Goal: Check status: Check status

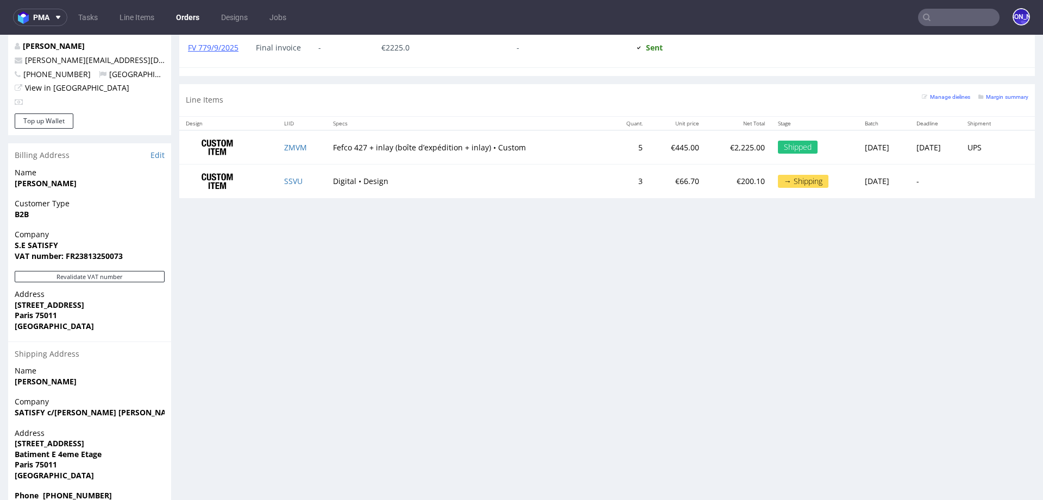
scroll to position [580, 0]
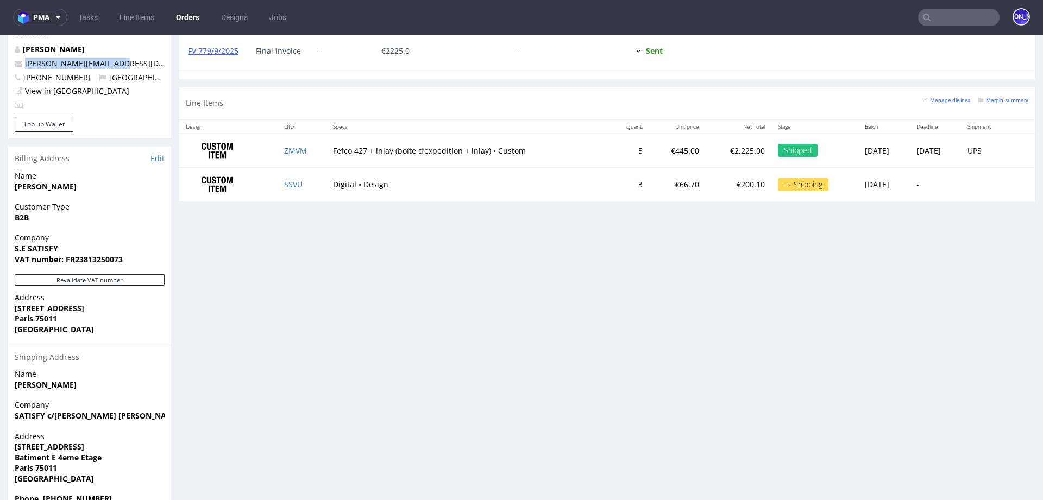
drag, startPoint x: 127, startPoint y: 51, endPoint x: 22, endPoint y: 51, distance: 104.9
click at [22, 58] on p "chen@satisfyrunning.com" at bounding box center [90, 63] width 150 height 11
copy link "chen@satisfyrunning.com"
click at [286, 148] on link "ZMVM" at bounding box center [295, 151] width 23 height 10
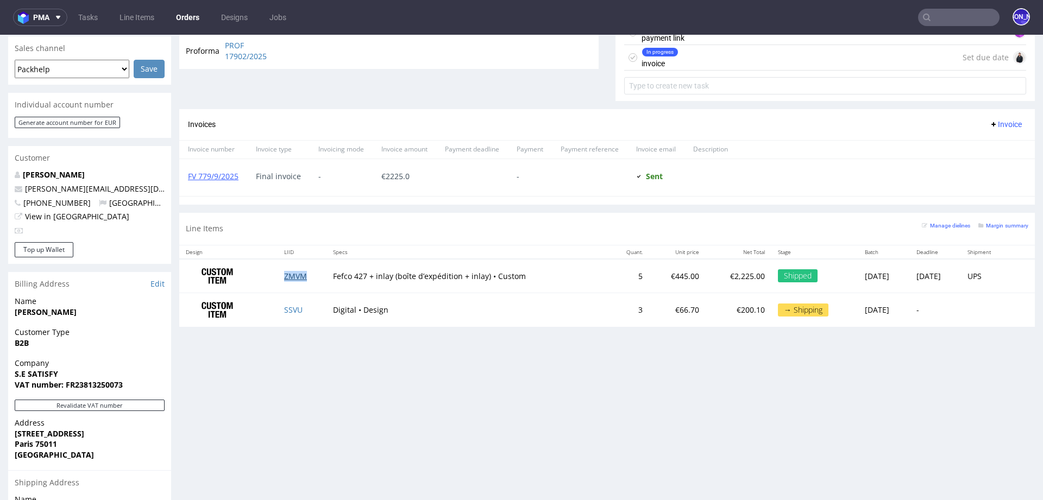
scroll to position [450, 0]
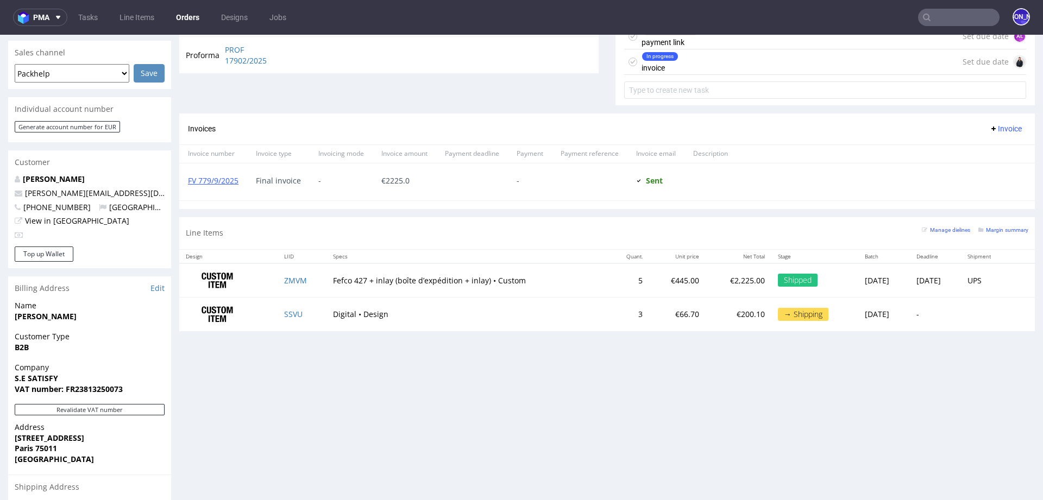
click at [268, 180] on span "Final invoice" at bounding box center [278, 181] width 45 height 9
click at [291, 179] on span "Final invoice" at bounding box center [278, 181] width 45 height 9
click at [271, 179] on span "Final invoice" at bounding box center [278, 181] width 45 height 9
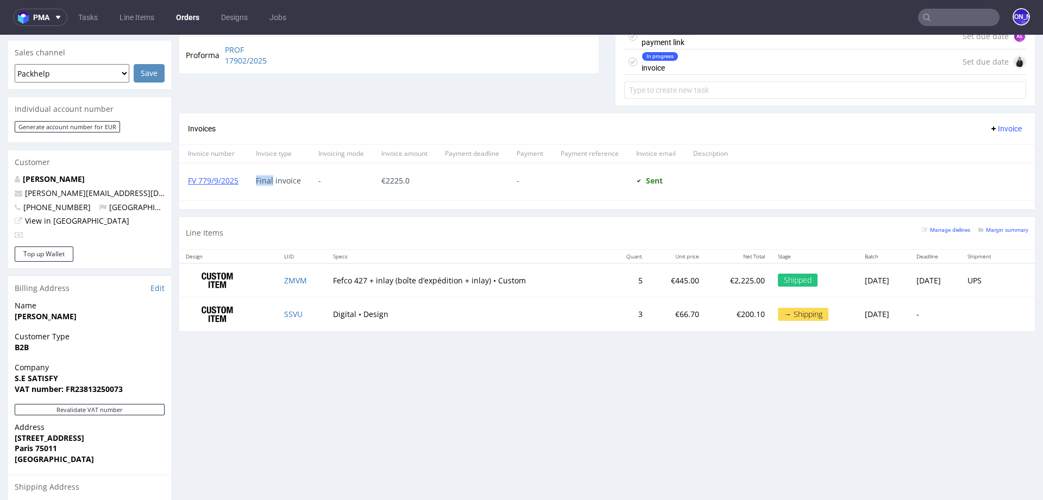
click at [271, 179] on span "Final invoice" at bounding box center [278, 181] width 45 height 9
click at [280, 179] on span "Final invoice" at bounding box center [278, 181] width 45 height 9
click at [260, 178] on span "Final invoice" at bounding box center [278, 181] width 45 height 9
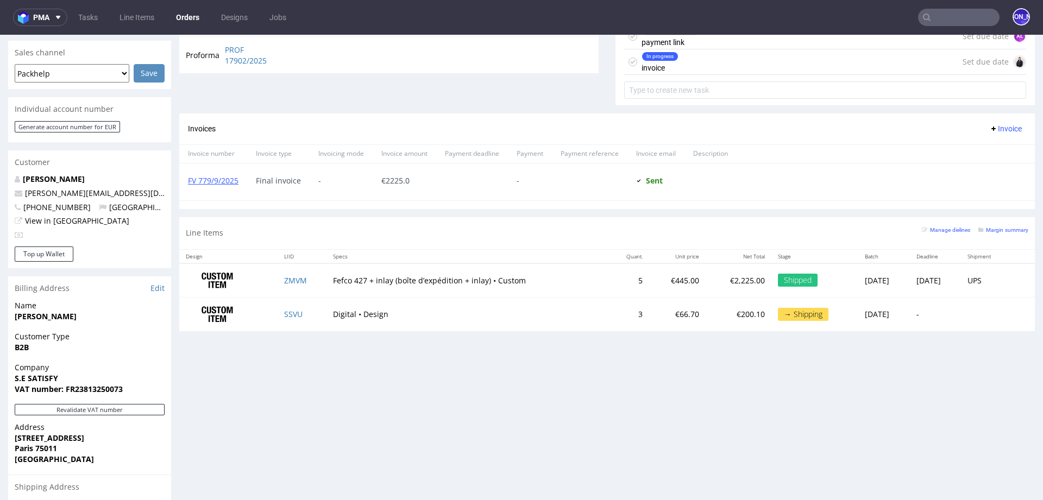
click at [296, 184] on div "Final invoice" at bounding box center [278, 182] width 62 height 37
click at [294, 179] on span "Final invoice" at bounding box center [278, 181] width 45 height 9
click at [270, 179] on span "Final invoice" at bounding box center [278, 181] width 45 height 9
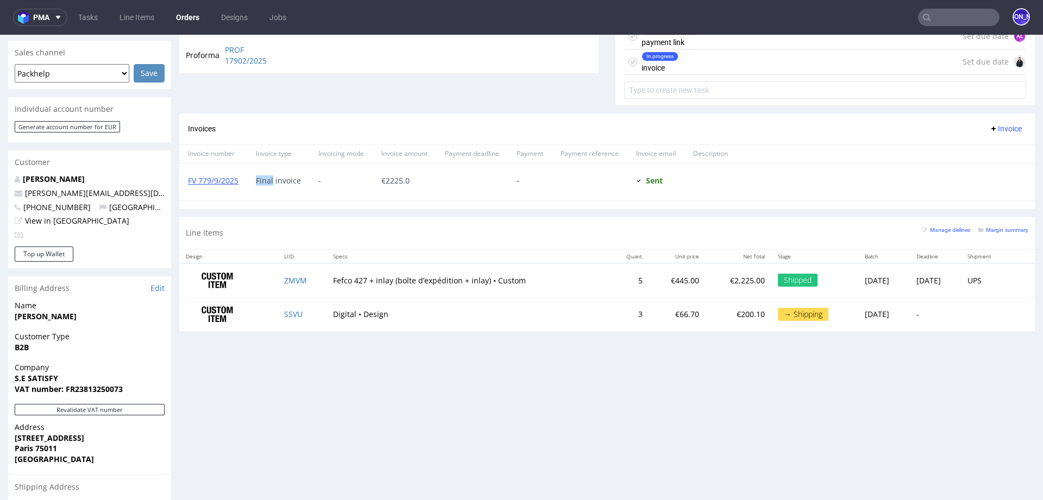
click at [270, 179] on span "Final invoice" at bounding box center [278, 181] width 45 height 9
click at [281, 177] on span "Final invoice" at bounding box center [278, 181] width 45 height 9
click at [268, 180] on span "Final invoice" at bounding box center [278, 181] width 45 height 9
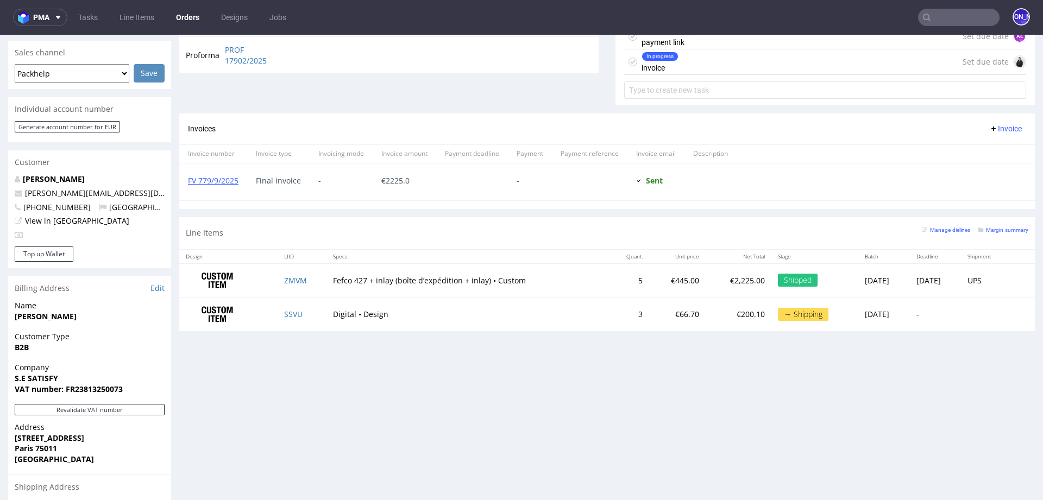
click at [290, 183] on span "Final invoice" at bounding box center [278, 181] width 45 height 9
click at [270, 180] on span "Final invoice" at bounding box center [278, 181] width 45 height 9
click at [285, 179] on span "Final invoice" at bounding box center [278, 181] width 45 height 9
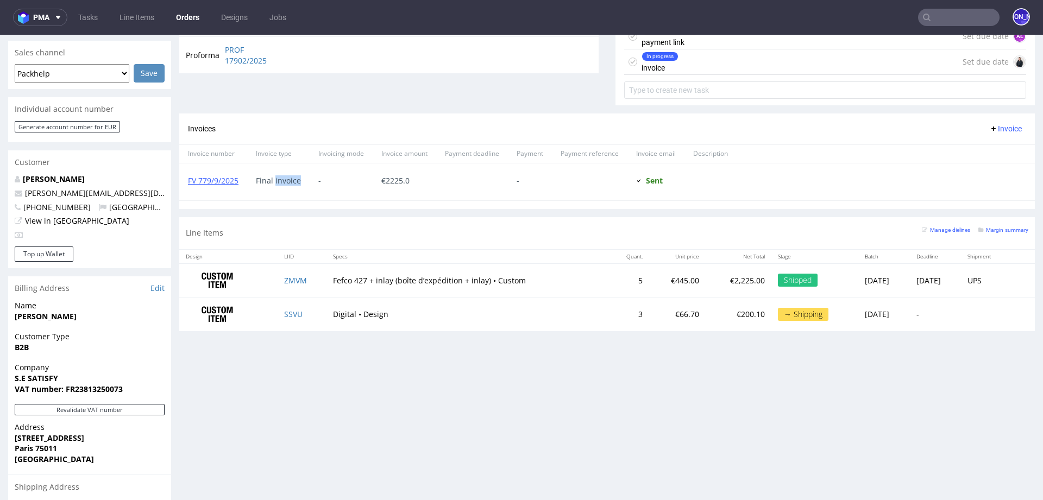
click at [285, 179] on span "Final invoice" at bounding box center [278, 181] width 45 height 9
click at [267, 179] on span "Final invoice" at bounding box center [278, 181] width 45 height 9
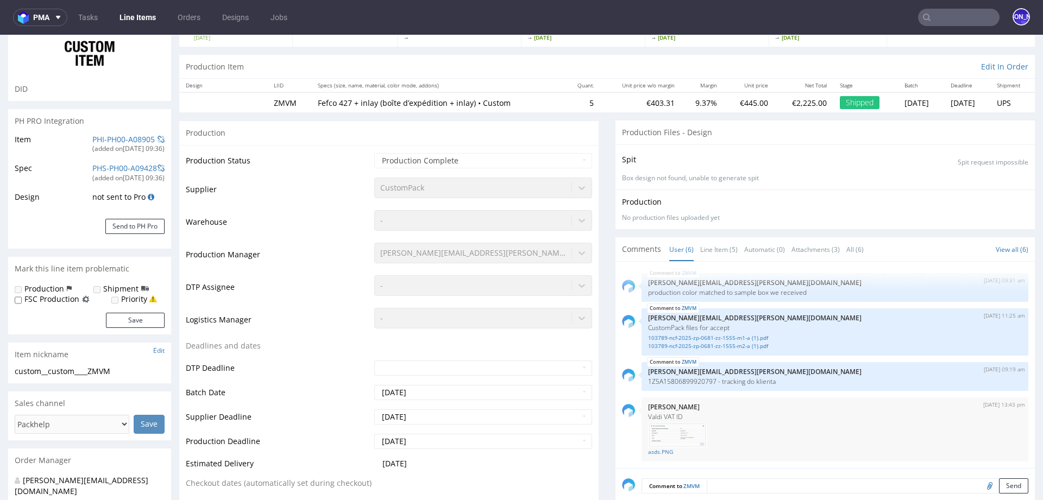
scroll to position [83, 0]
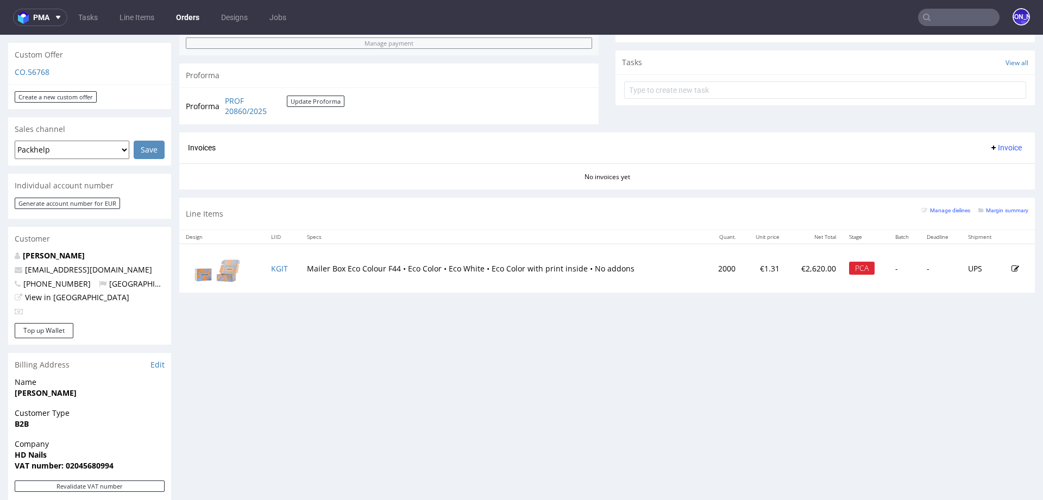
scroll to position [372, 0]
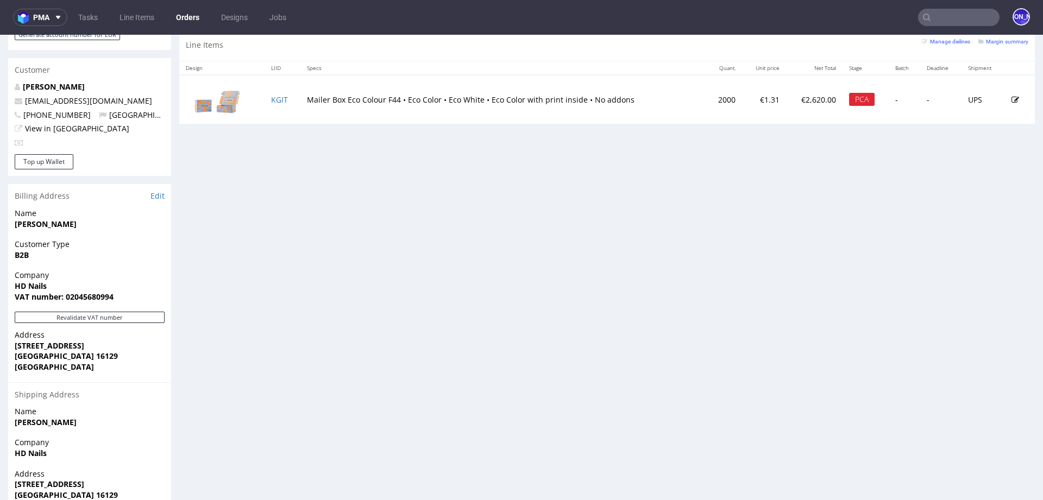
scroll to position [523, 0]
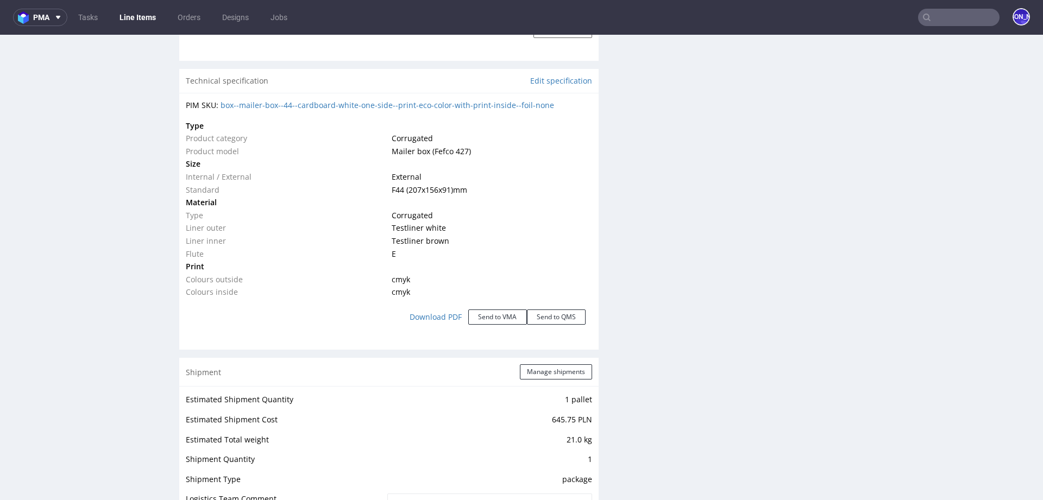
scroll to position [1050, 0]
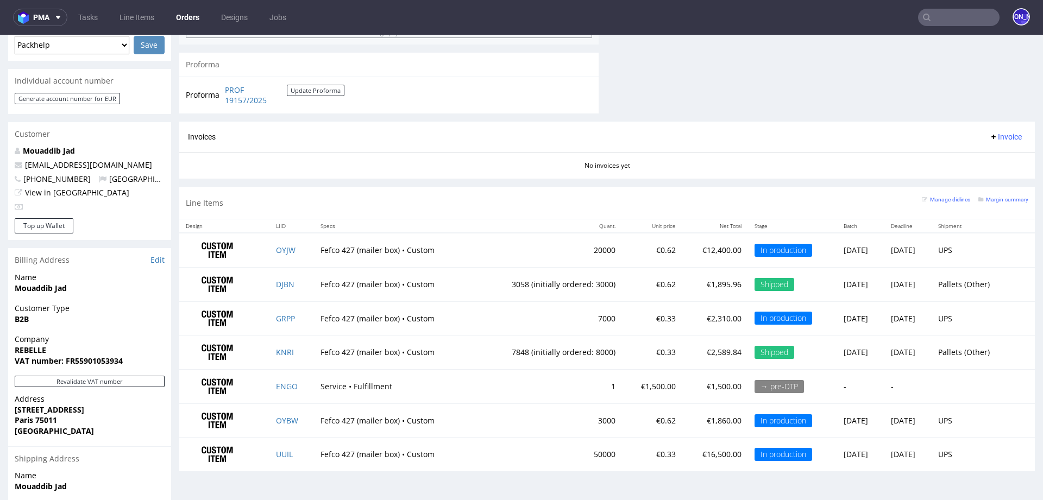
scroll to position [481, 0]
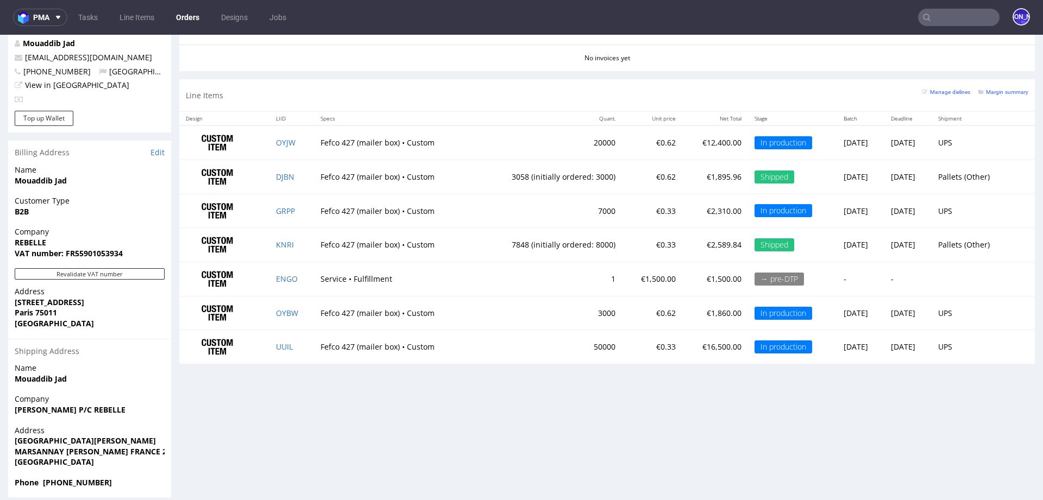
scroll to position [580, 0]
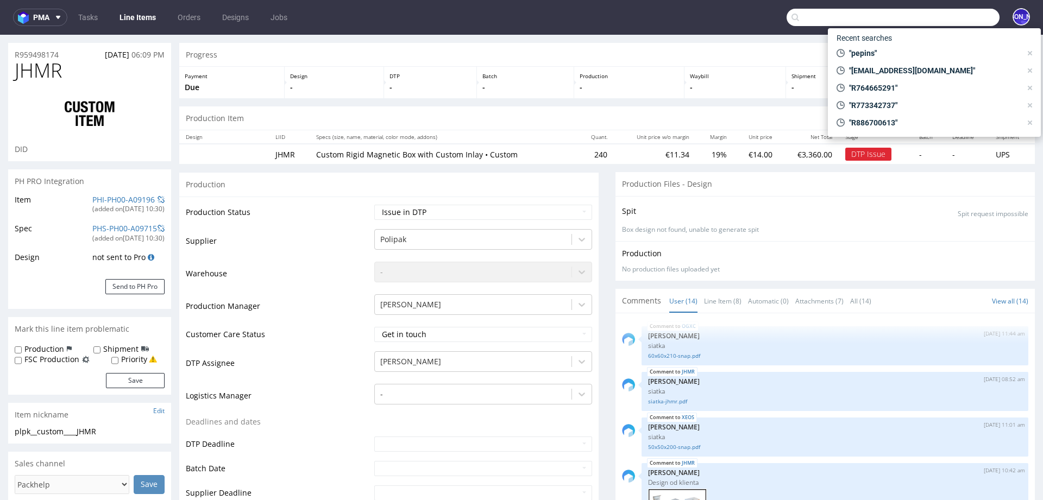
scroll to position [508, 0]
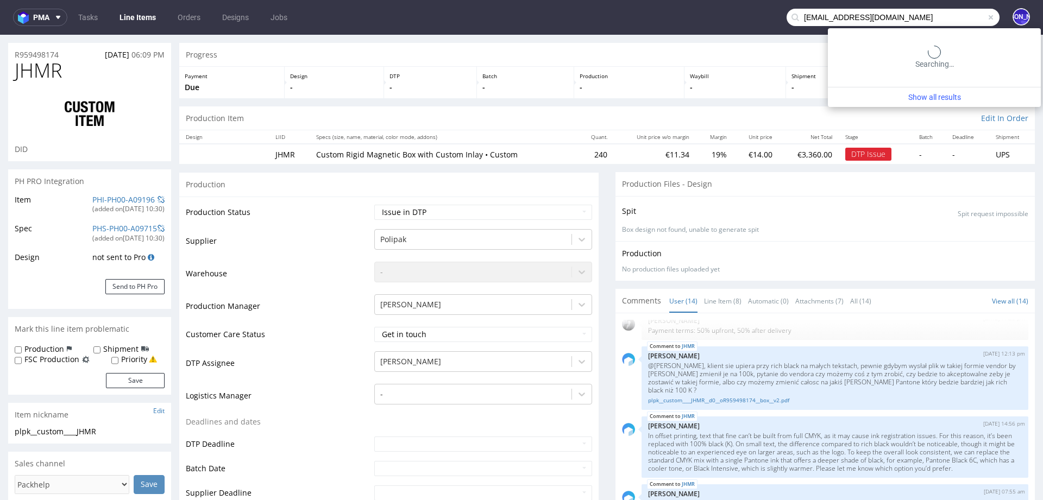
type input "noelliepittet@gmail.com"
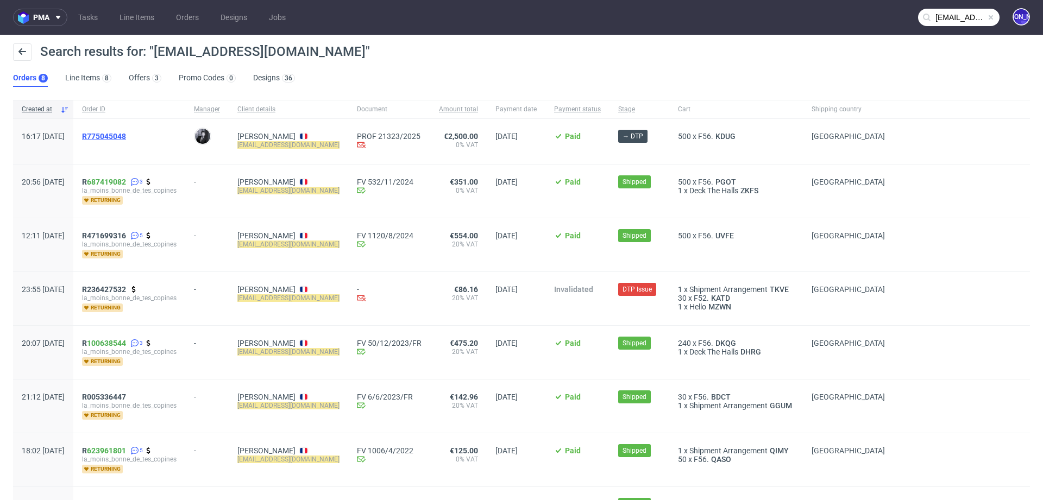
click at [126, 137] on span "R775045048" at bounding box center [104, 136] width 44 height 9
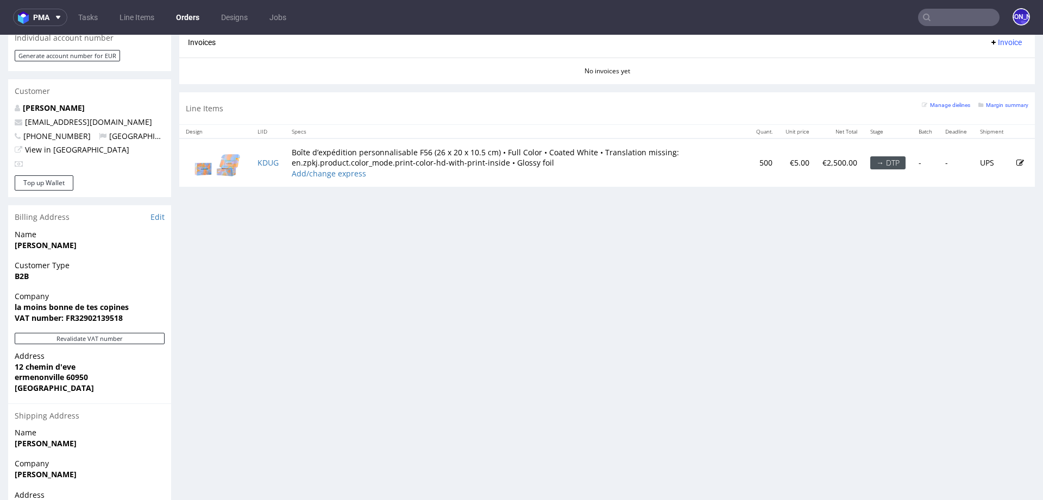
scroll to position [516, 0]
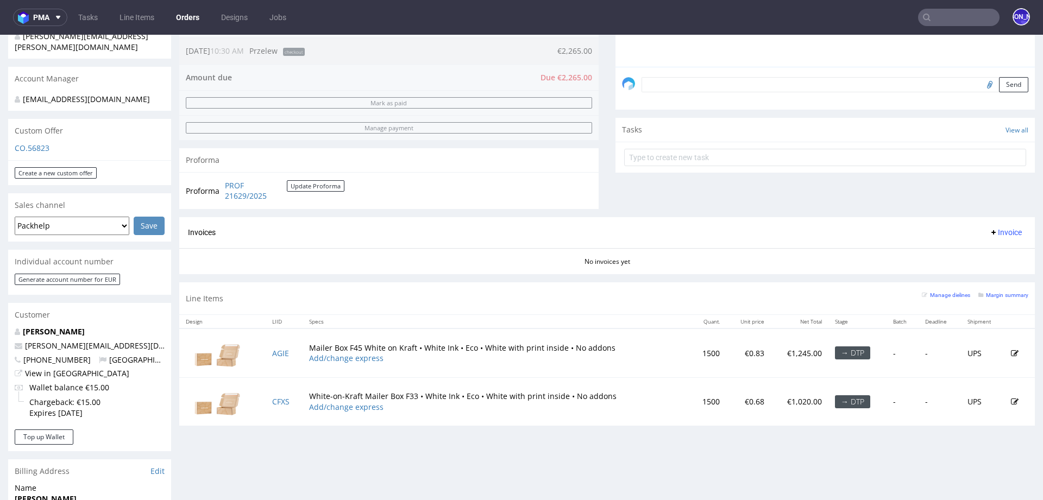
scroll to position [299, 0]
drag, startPoint x: 135, startPoint y: 333, endPoint x: 20, endPoint y: 334, distance: 115.2
click at [20, 340] on p "pierluigi.bormioli@gmail.com" at bounding box center [90, 345] width 150 height 11
drag, startPoint x: 141, startPoint y: 330, endPoint x: 16, endPoint y: 331, distance: 125.5
click at [15, 340] on p "pierluigi.bormioli@gmail.com" at bounding box center [90, 345] width 150 height 11
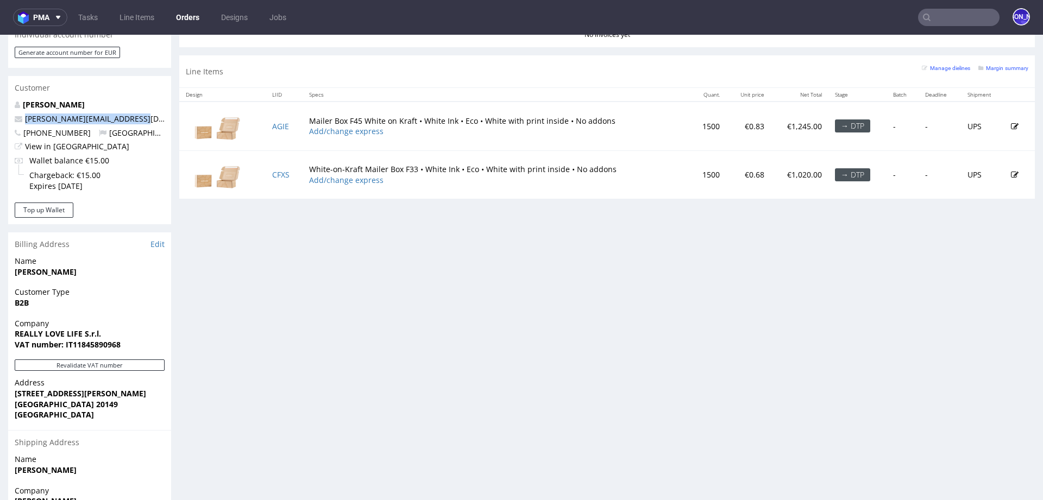
scroll to position [522, 0]
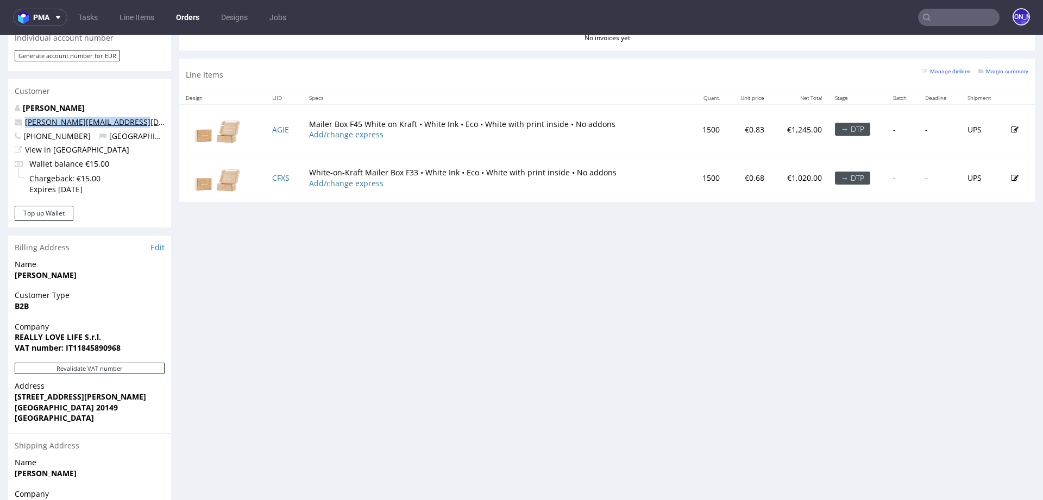
click at [121, 117] on link "pierluigi.bormioli@gmail.com" at bounding box center [119, 122] width 188 height 10
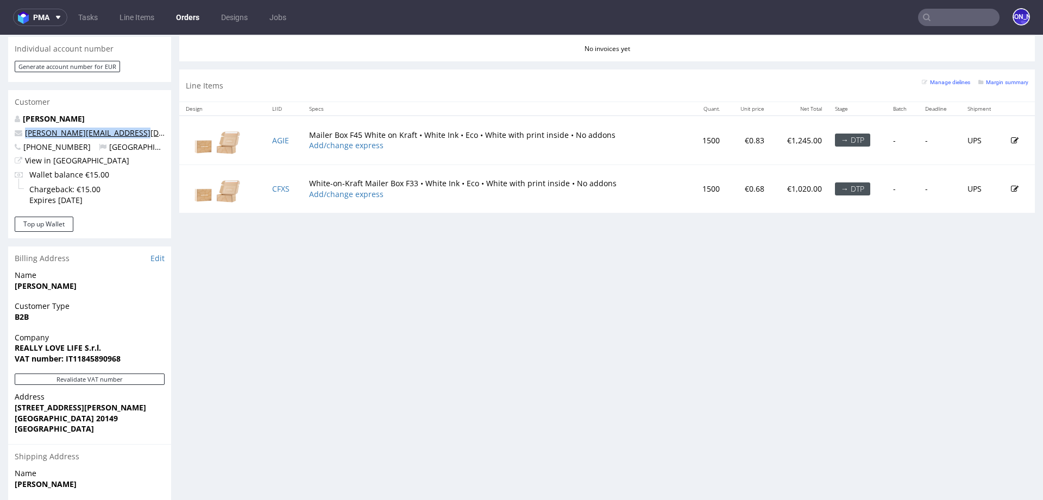
scroll to position [616, 0]
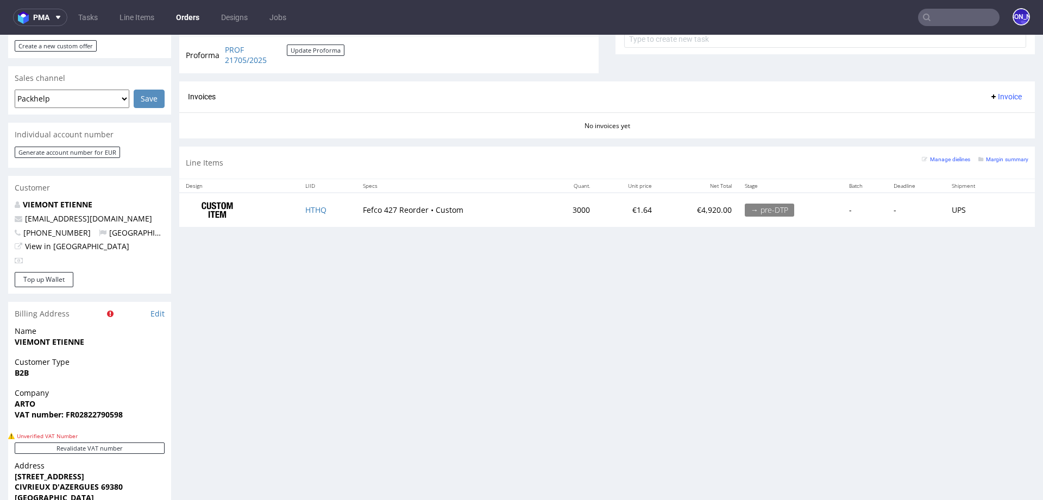
scroll to position [423, 0]
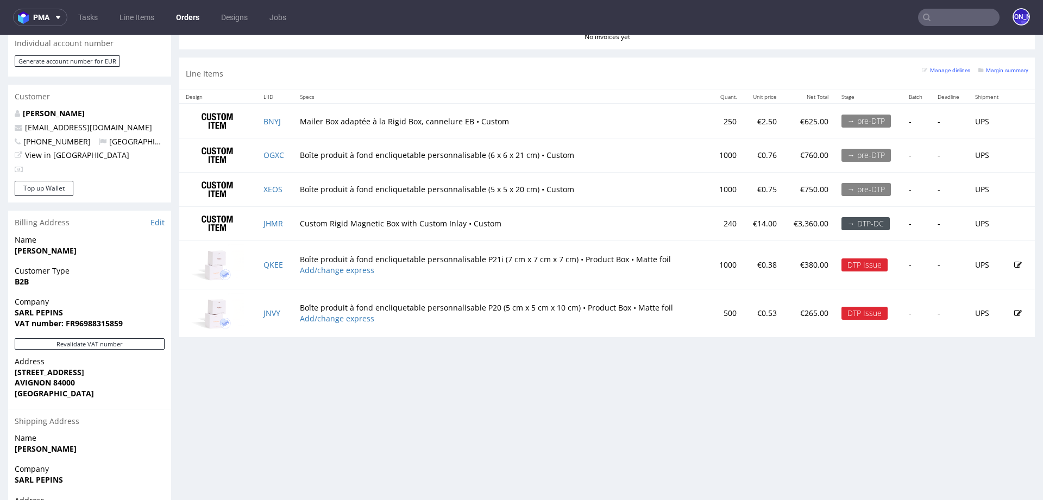
scroll to position [515, 0]
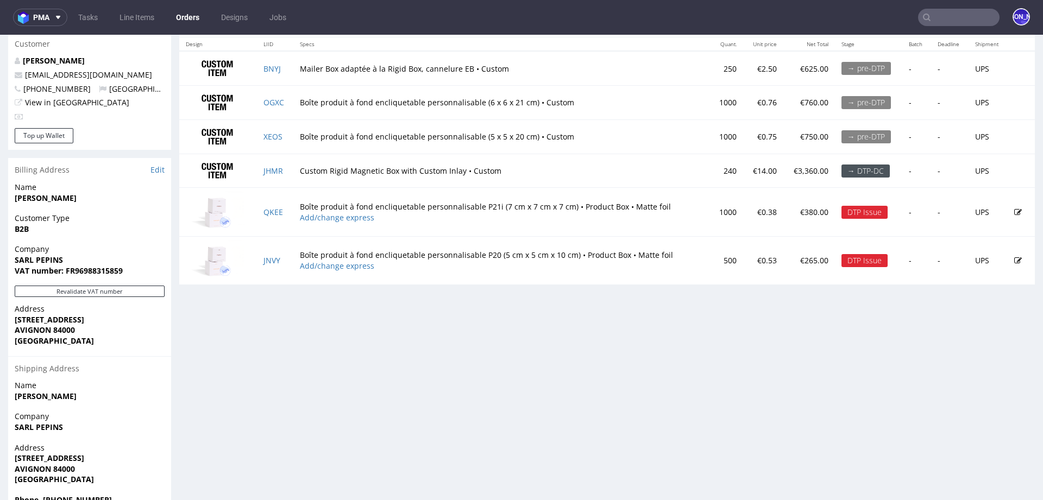
scroll to position [567, 0]
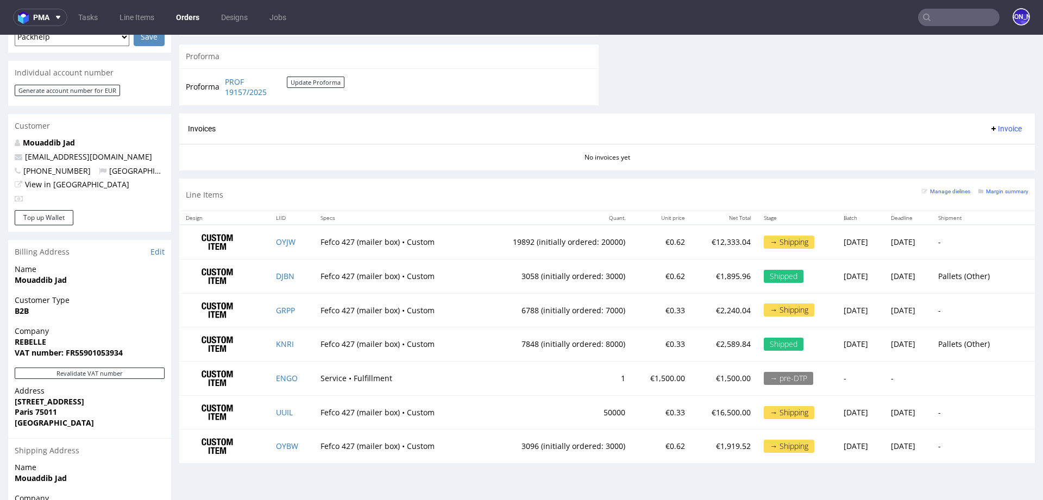
scroll to position [274, 0]
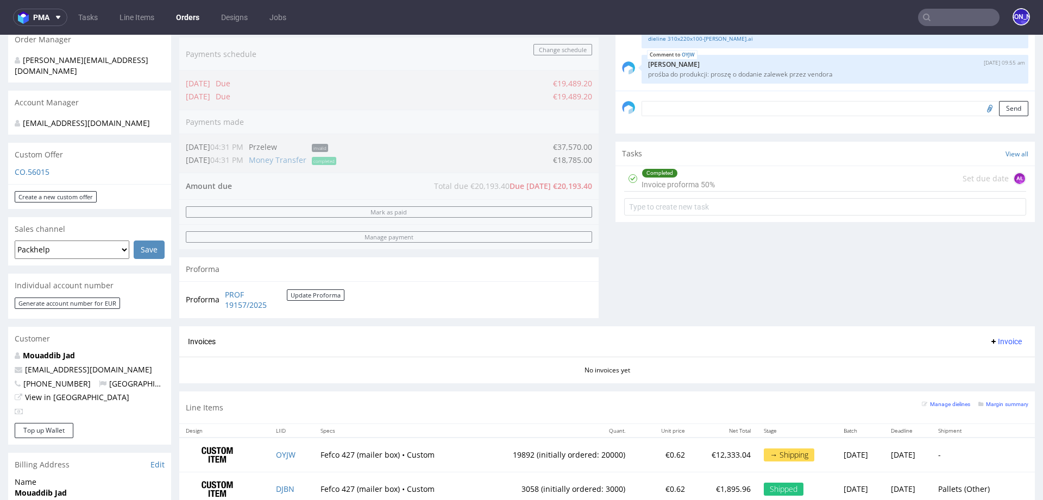
click at [931, 15] on input "text" at bounding box center [959, 17] width 82 height 17
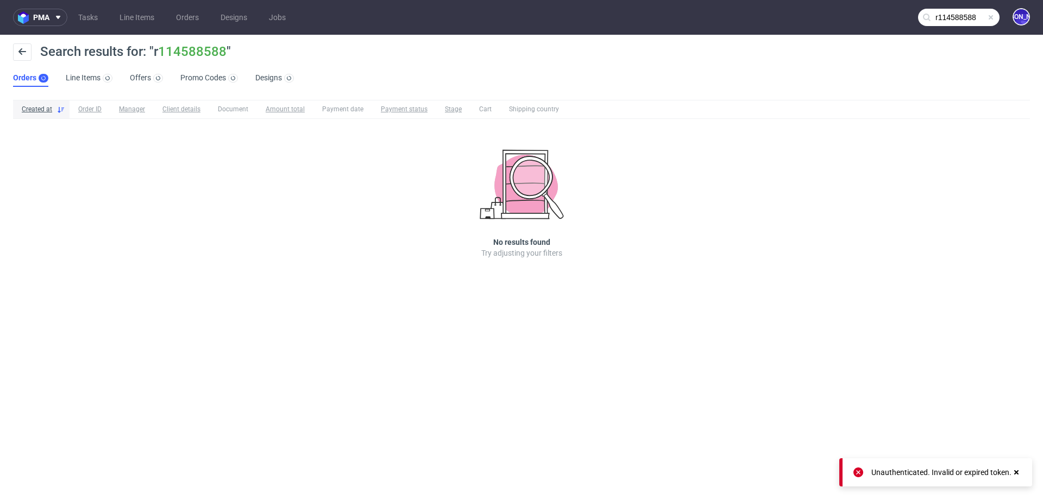
click at [974, 8] on nav "pma Tasks Line Items Orders Designs Jobs r114588588 JO" at bounding box center [521, 17] width 1043 height 35
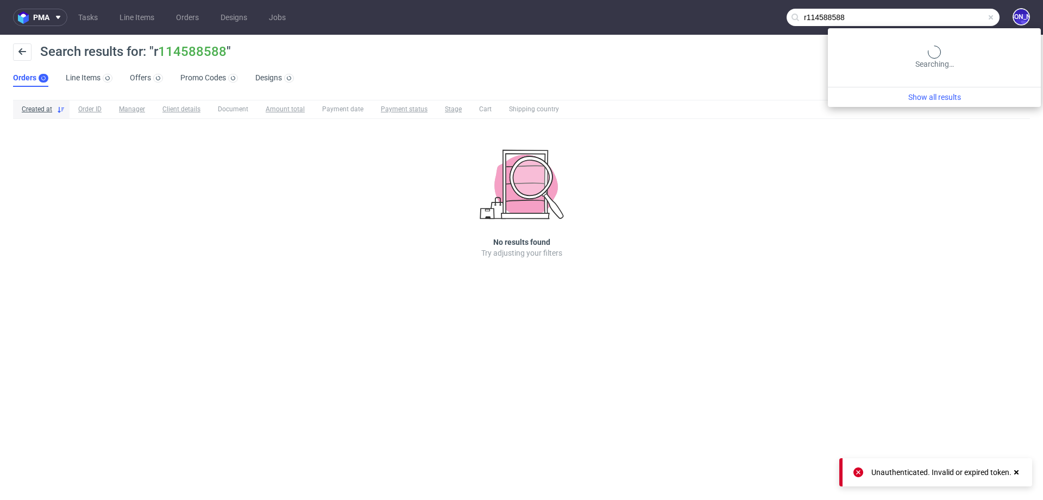
click at [955, 15] on input "r114588588" at bounding box center [893, 17] width 213 height 17
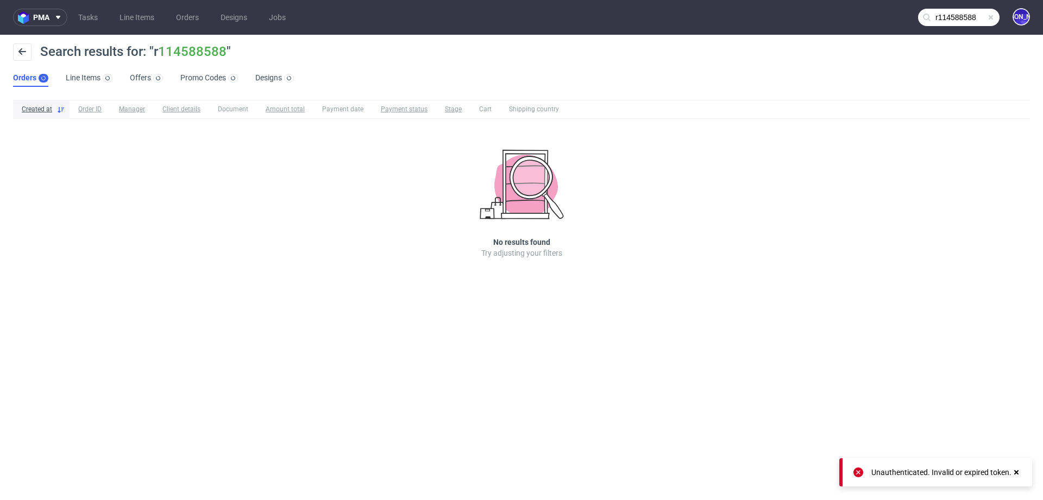
click at [942, 22] on input "r114588588" at bounding box center [959, 17] width 82 height 17
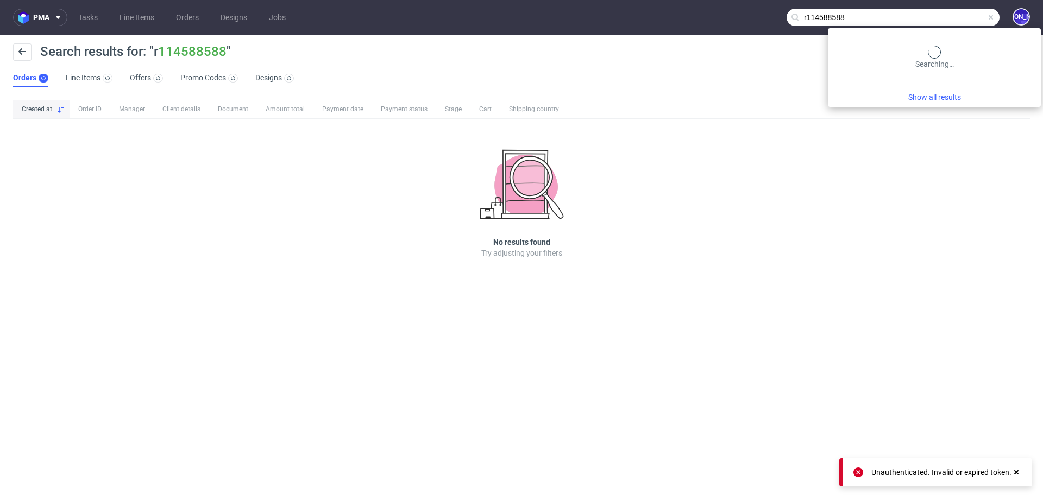
click at [942, 22] on input "r114588588" at bounding box center [893, 17] width 213 height 17
type input "roberta"
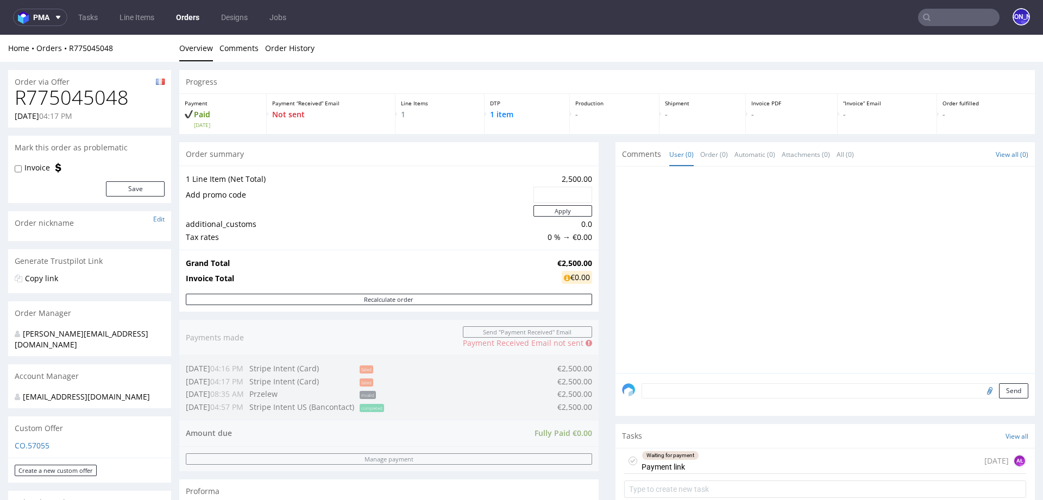
scroll to position [516, 0]
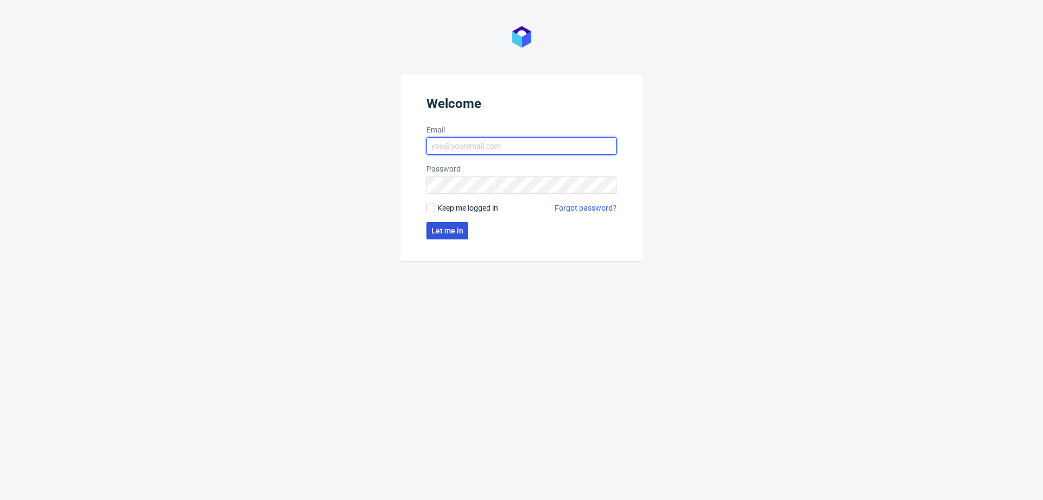
type input "[EMAIL_ADDRESS][DOMAIN_NAME]"
click at [443, 233] on span "Let me in" at bounding box center [447, 231] width 32 height 8
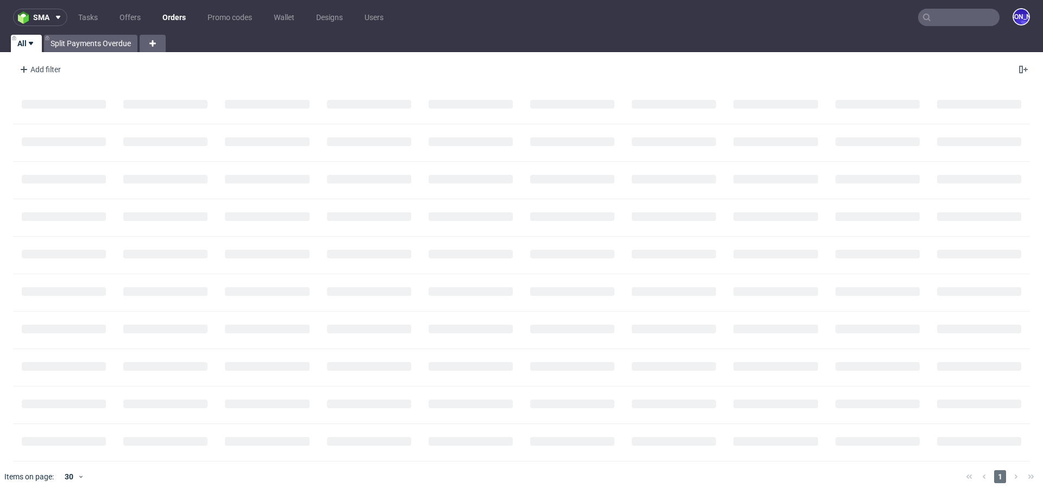
click at [953, 22] on input "text" at bounding box center [959, 17] width 82 height 17
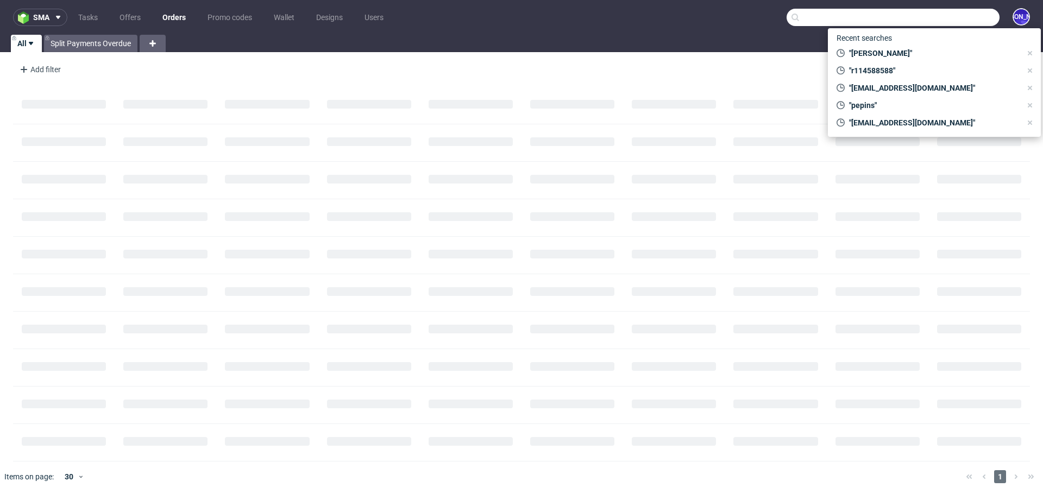
paste input "10200 2112 110 463 636"
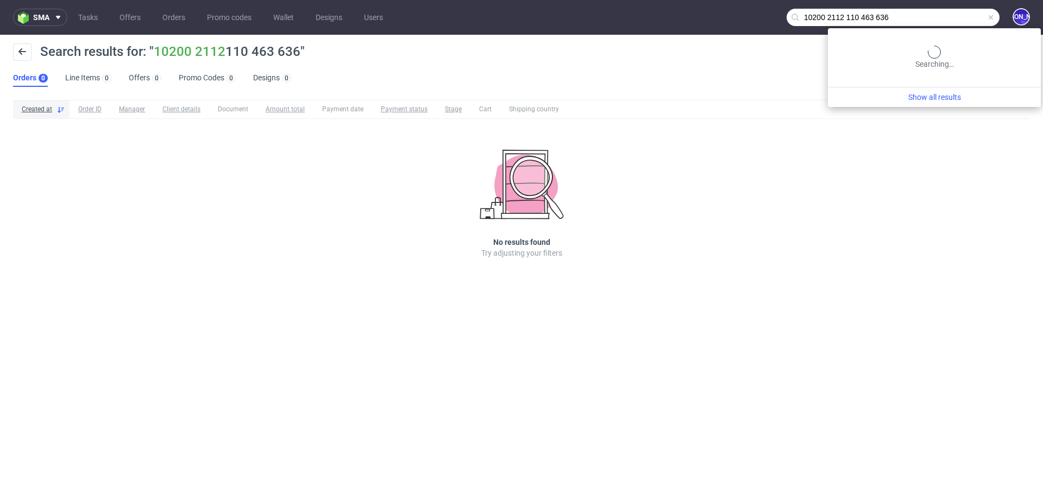
click at [960, 16] on input "10200 2112 110 463 636" at bounding box center [893, 17] width 213 height 17
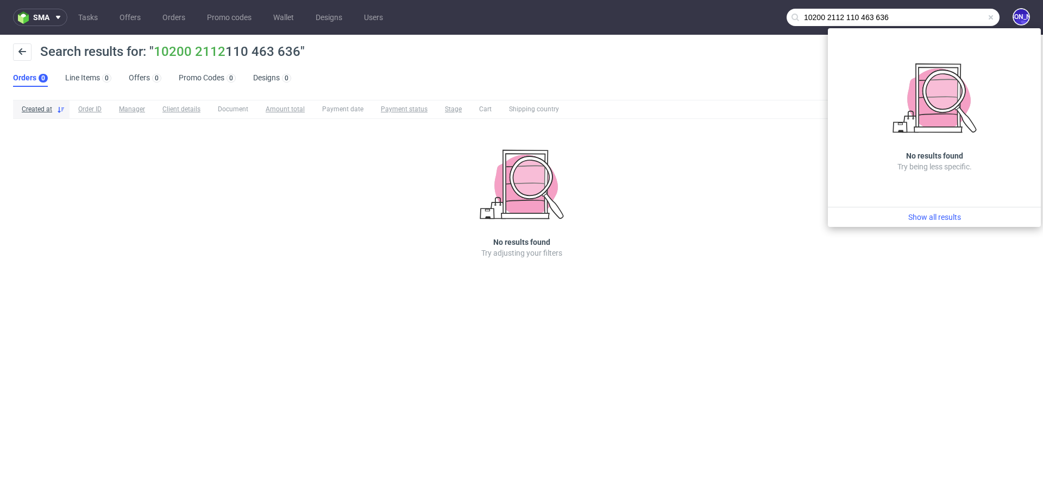
click at [960, 16] on input "10200 2112 110 463 636" at bounding box center [893, 17] width 213 height 17
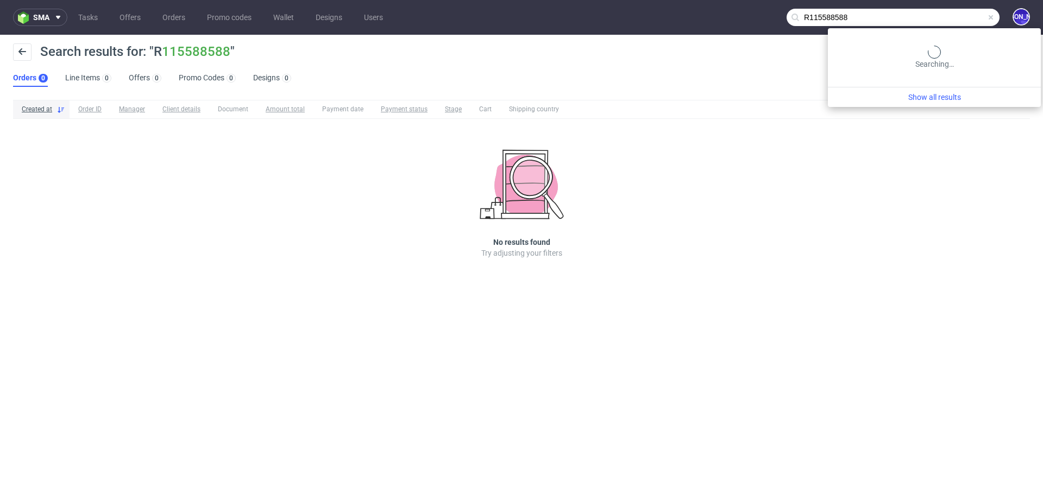
click at [944, 16] on input "R115588588" at bounding box center [893, 17] width 213 height 17
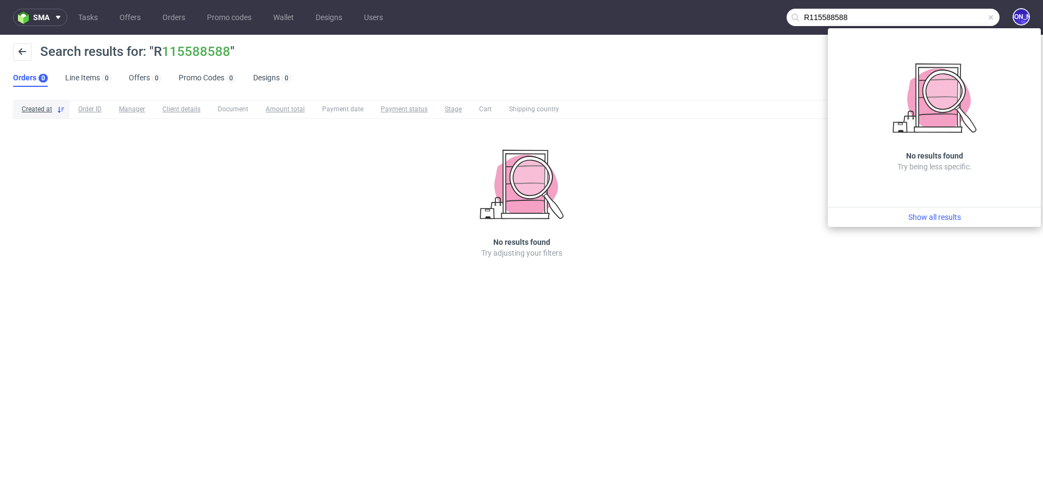
click at [839, 20] on input "R115588588" at bounding box center [893, 17] width 213 height 17
click at [821, 18] on input "R115588588" at bounding box center [893, 17] width 213 height 17
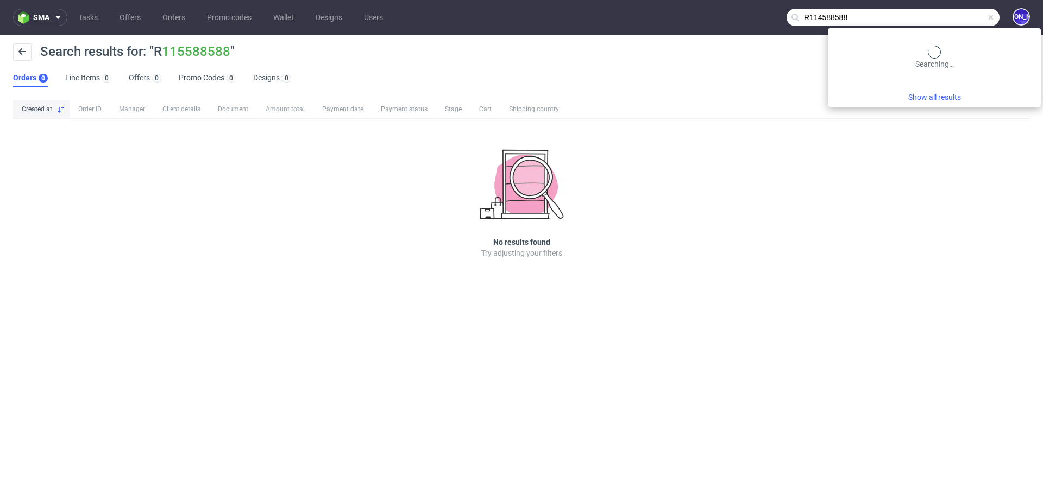
type input "R114588588"
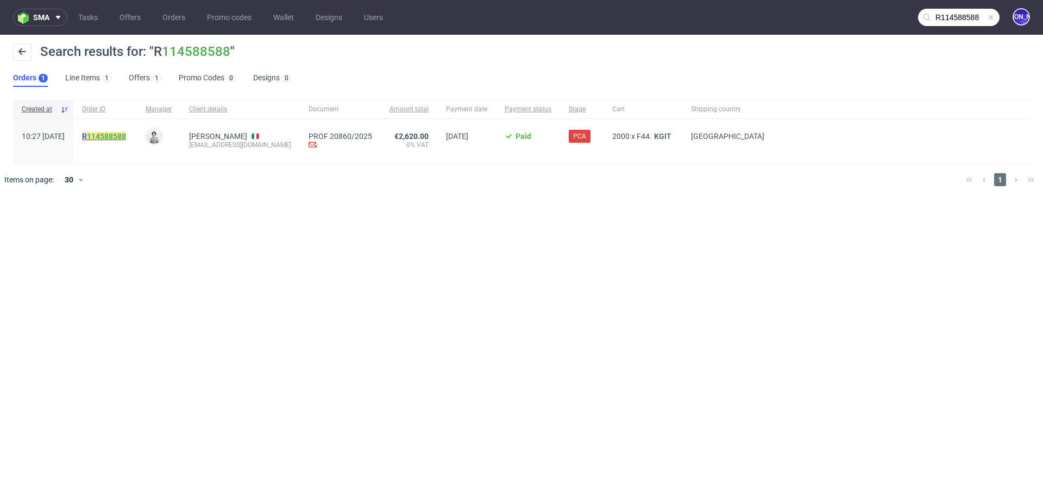
click at [126, 136] on link "114588588" at bounding box center [106, 136] width 39 height 9
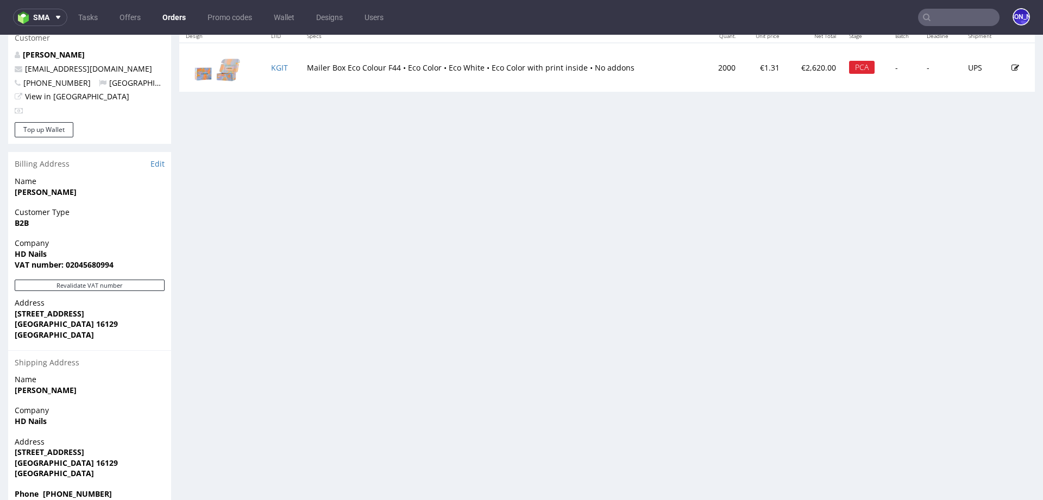
scroll to position [586, 0]
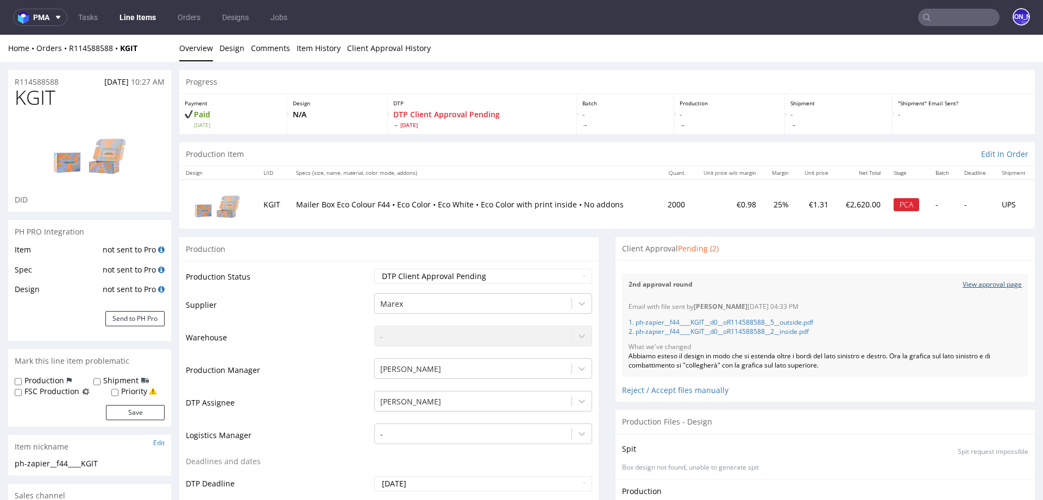
click at [978, 284] on link "View approval page" at bounding box center [992, 284] width 59 height 9
click at [389, 48] on link "Client Approval History" at bounding box center [389, 48] width 84 height 27
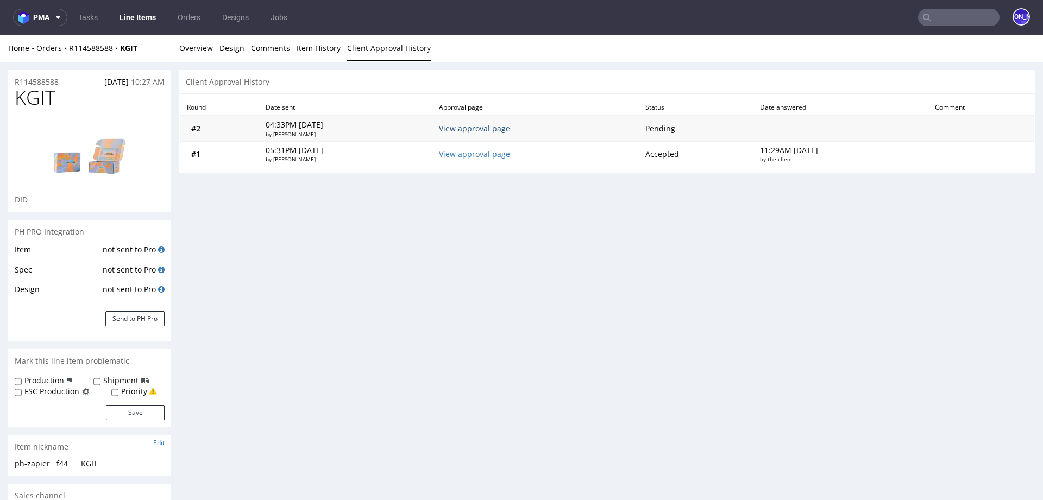
click at [478, 128] on link "View approval page" at bounding box center [474, 128] width 71 height 10
click at [499, 154] on link "View approval page" at bounding box center [474, 154] width 71 height 10
